Goal: Task Accomplishment & Management: Complete application form

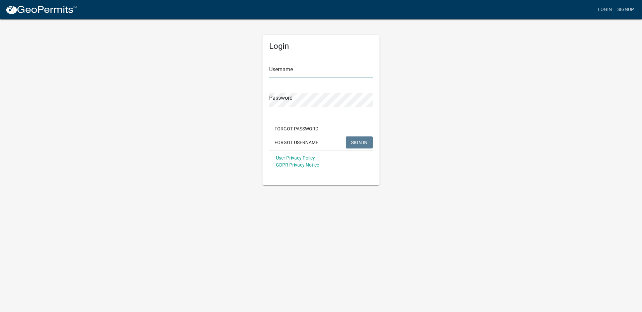
click at [321, 71] on input "Username" at bounding box center [321, 72] width 104 height 14
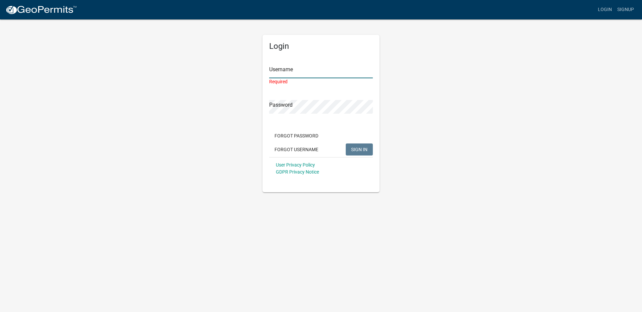
type input "Stopnbuy835"
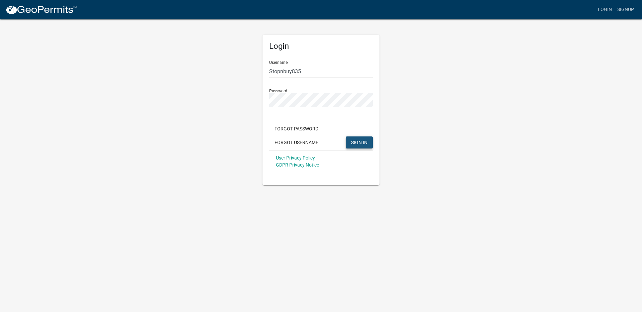
click at [355, 138] on button "SIGN IN" at bounding box center [359, 142] width 27 height 12
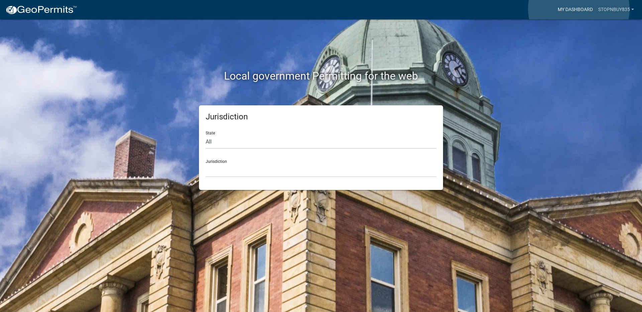
click at [579, 9] on link "My Dashboard" at bounding box center [575, 9] width 40 height 13
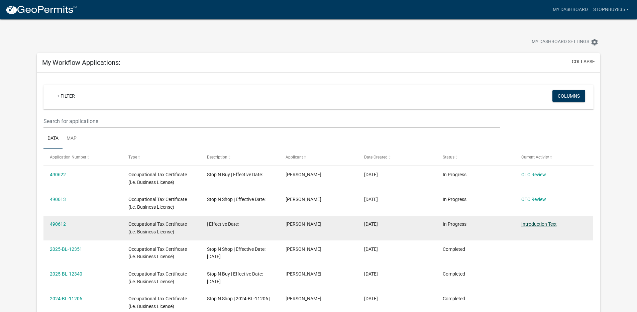
click at [537, 224] on link "Introduction Text" at bounding box center [538, 223] width 35 height 5
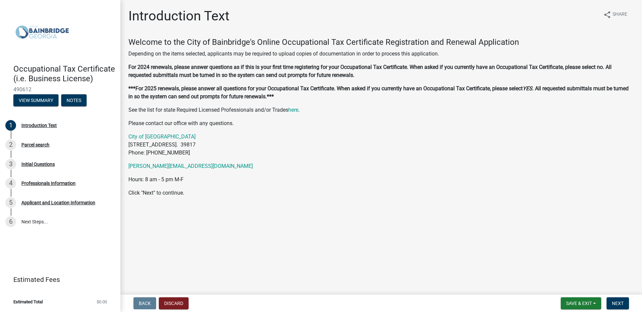
click at [32, 35] on img at bounding box center [41, 32] width 57 height 50
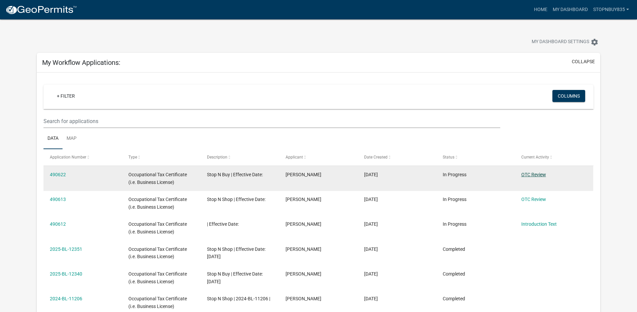
click at [528, 174] on link "OTC Review" at bounding box center [533, 174] width 25 height 5
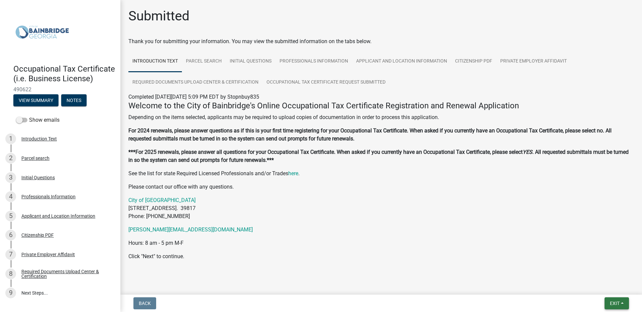
click at [616, 300] on span "Exit" at bounding box center [615, 302] width 10 height 5
click at [598, 287] on button "Save & Exit" at bounding box center [601, 286] width 53 height 16
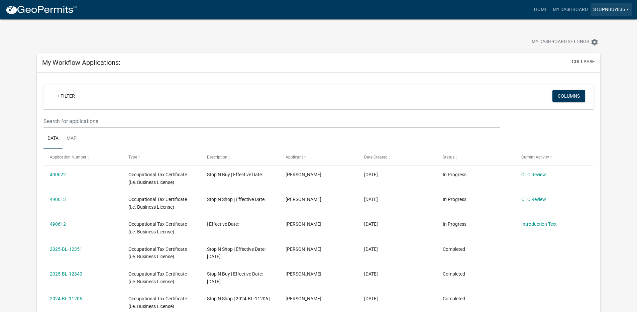
click at [613, 10] on link "Stopnbuy835" at bounding box center [610, 9] width 41 height 13
click at [597, 49] on link "Logout" at bounding box center [604, 49] width 53 height 16
